Goal: Register for event/course

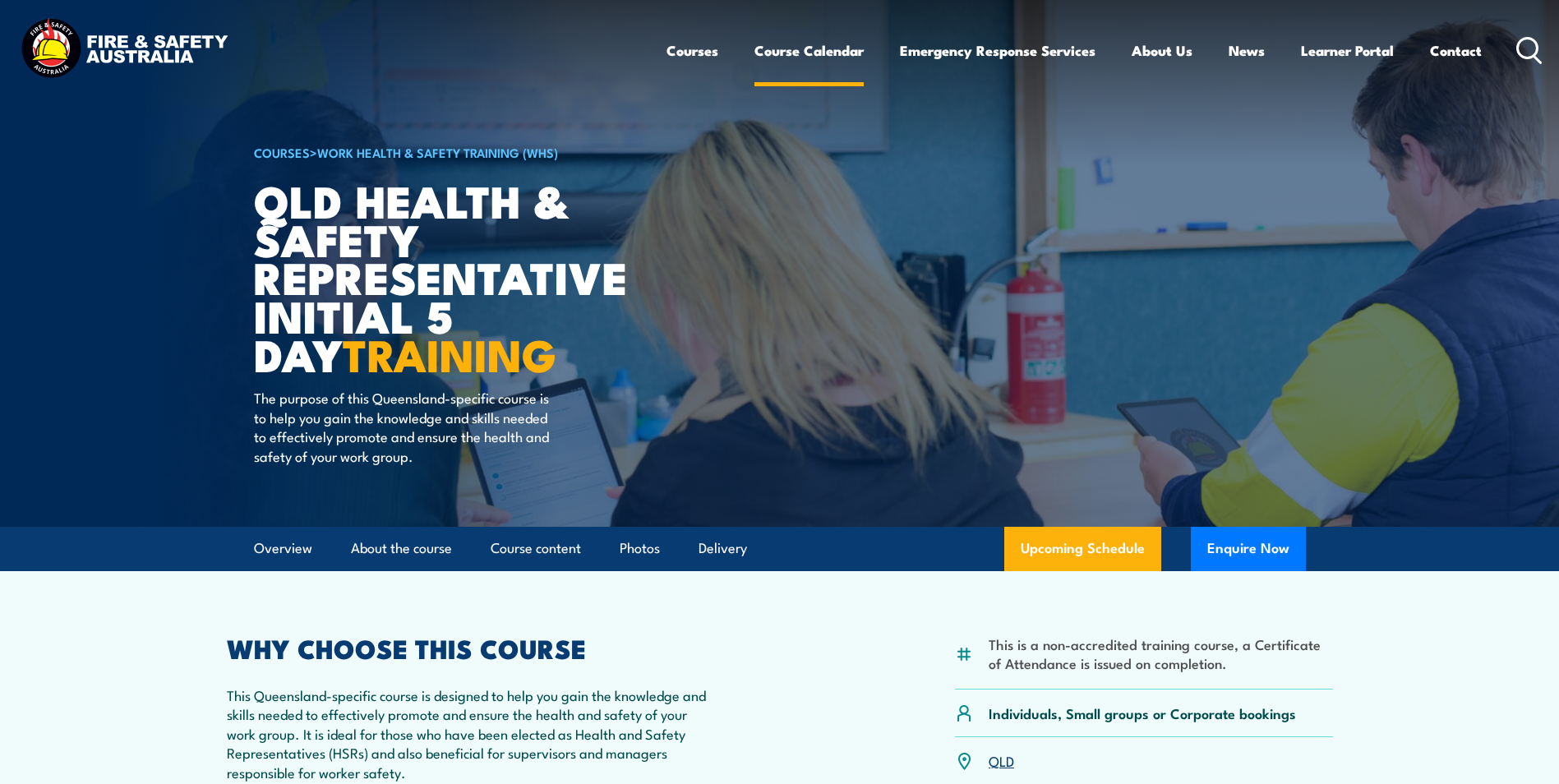
click at [795, 52] on link "Course Calendar" at bounding box center [809, 50] width 110 height 43
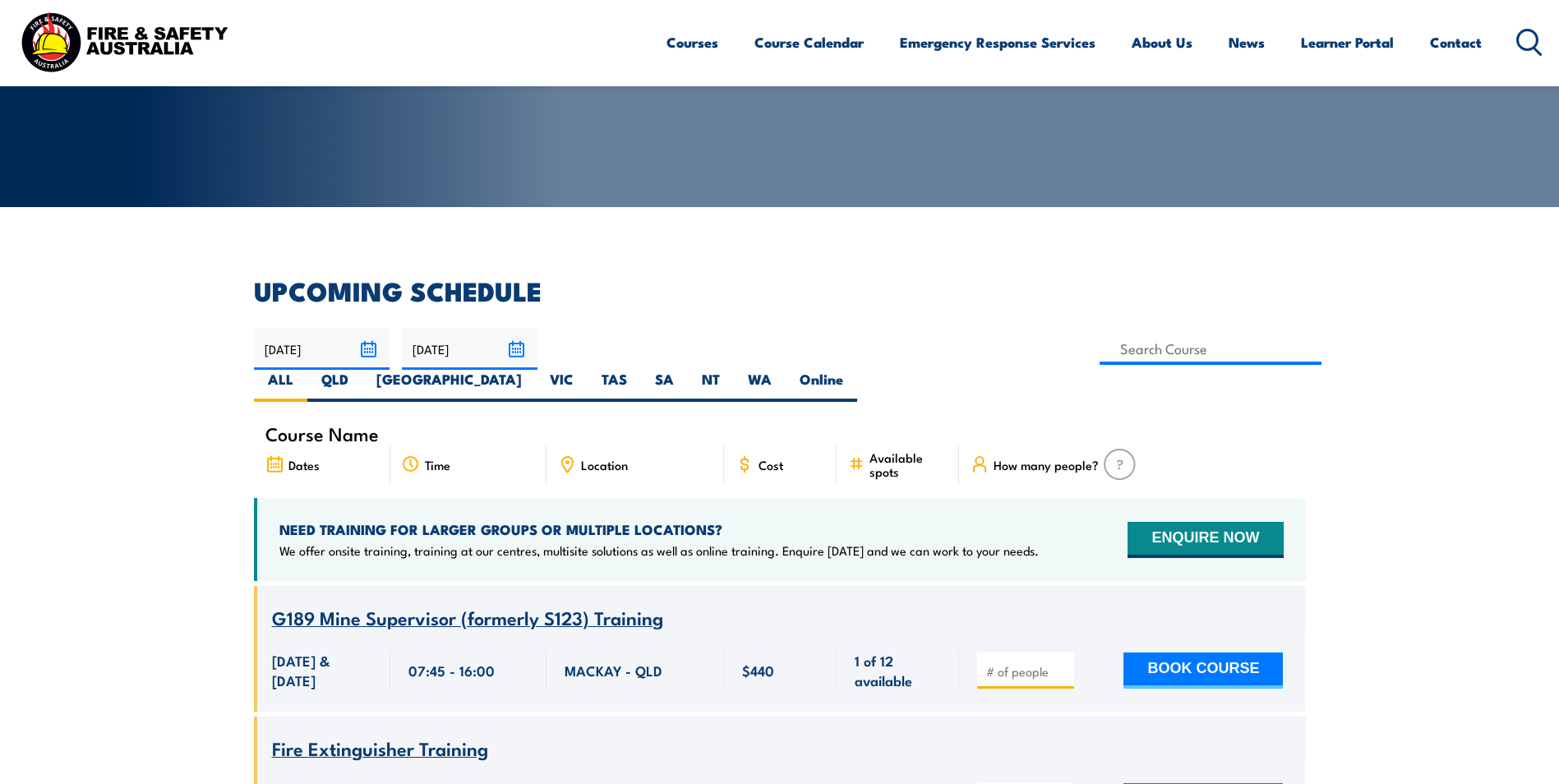
scroll to position [329, 0]
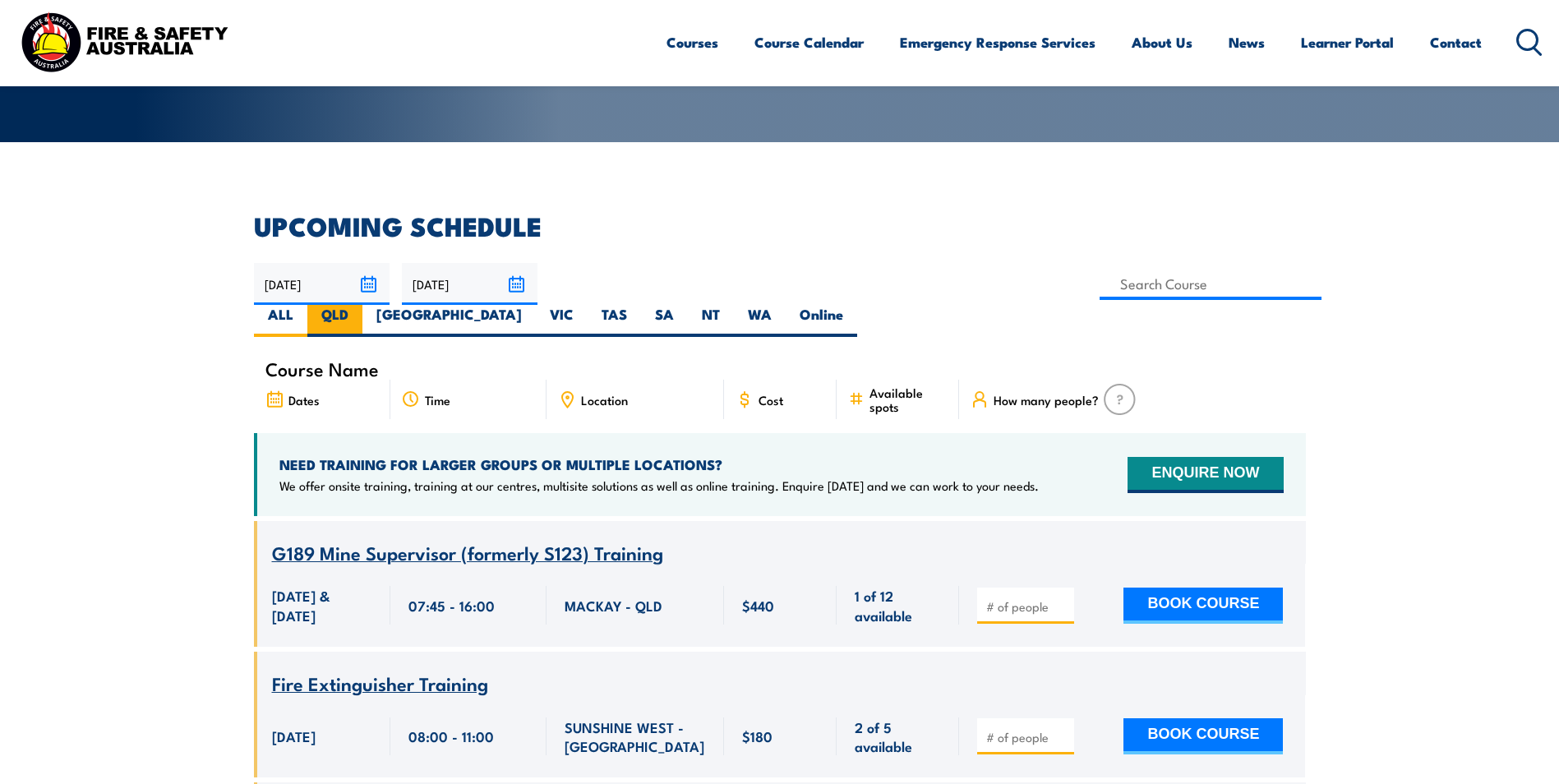
click at [363, 305] on label "QLD" at bounding box center [335, 321] width 55 height 32
click at [359, 305] on input "QLD" at bounding box center [354, 310] width 11 height 11
radio input "true"
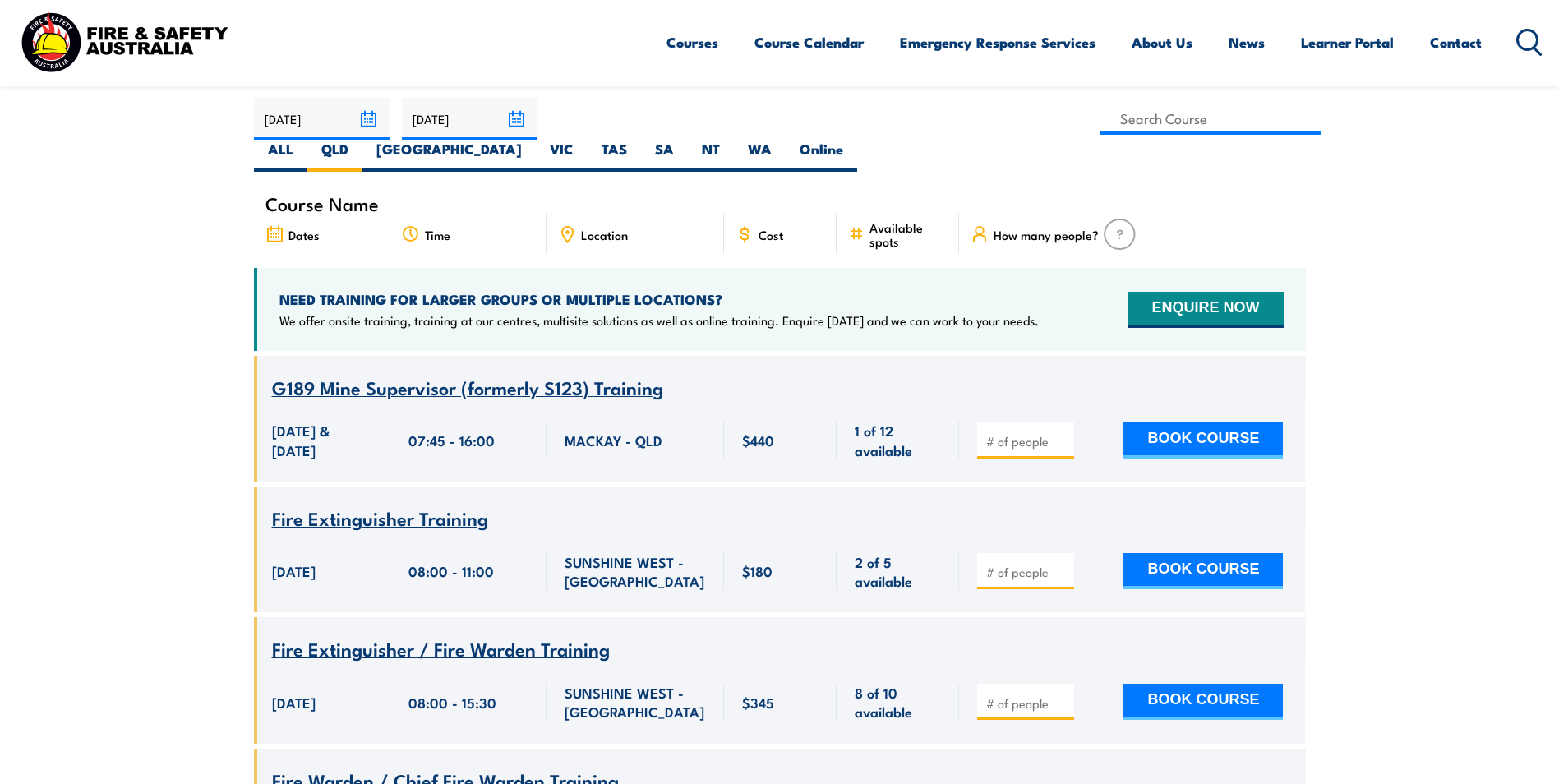
scroll to position [572, 0]
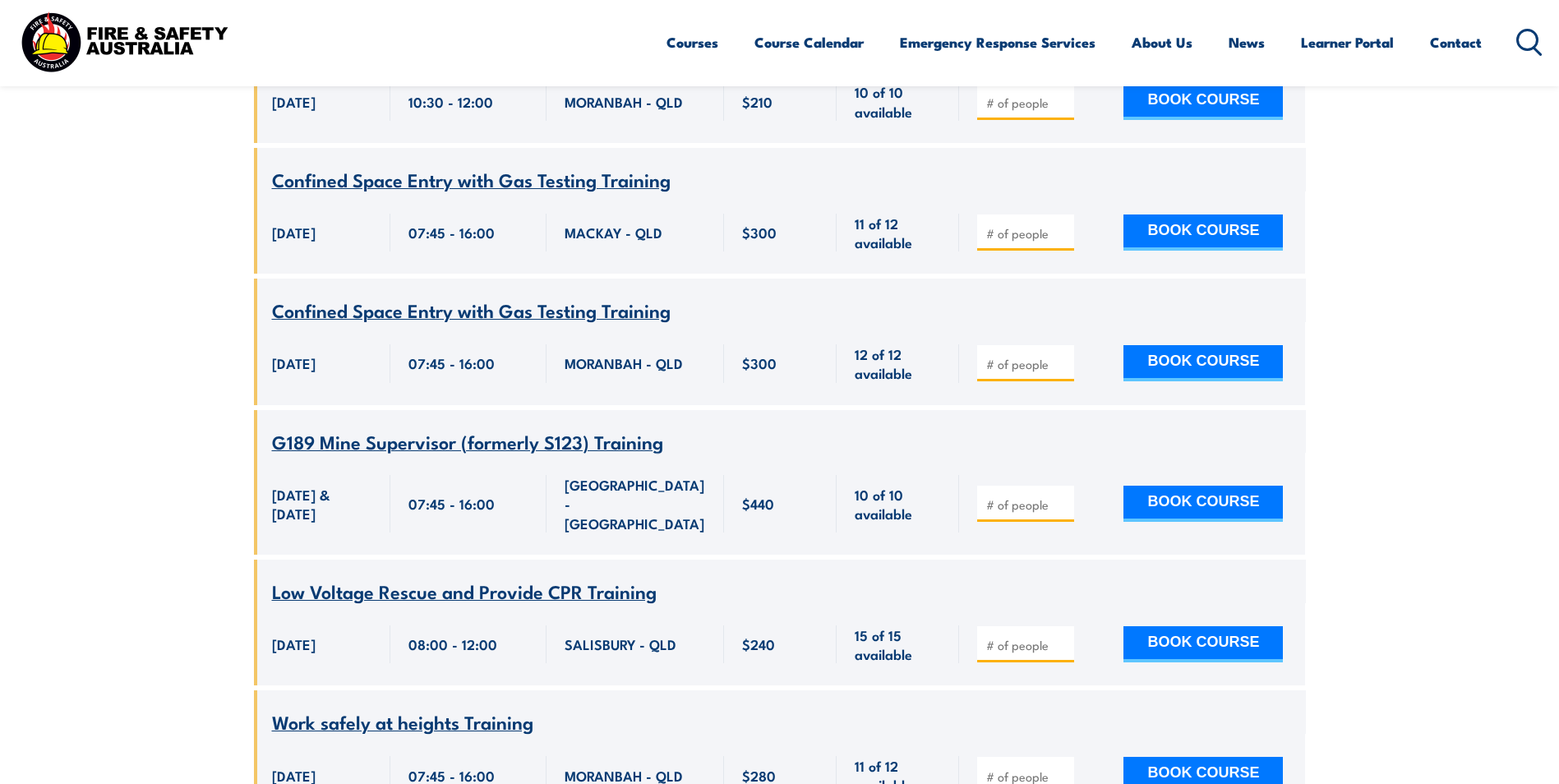
scroll to position [5799, 0]
